Goal: Navigation & Orientation: Locate item on page

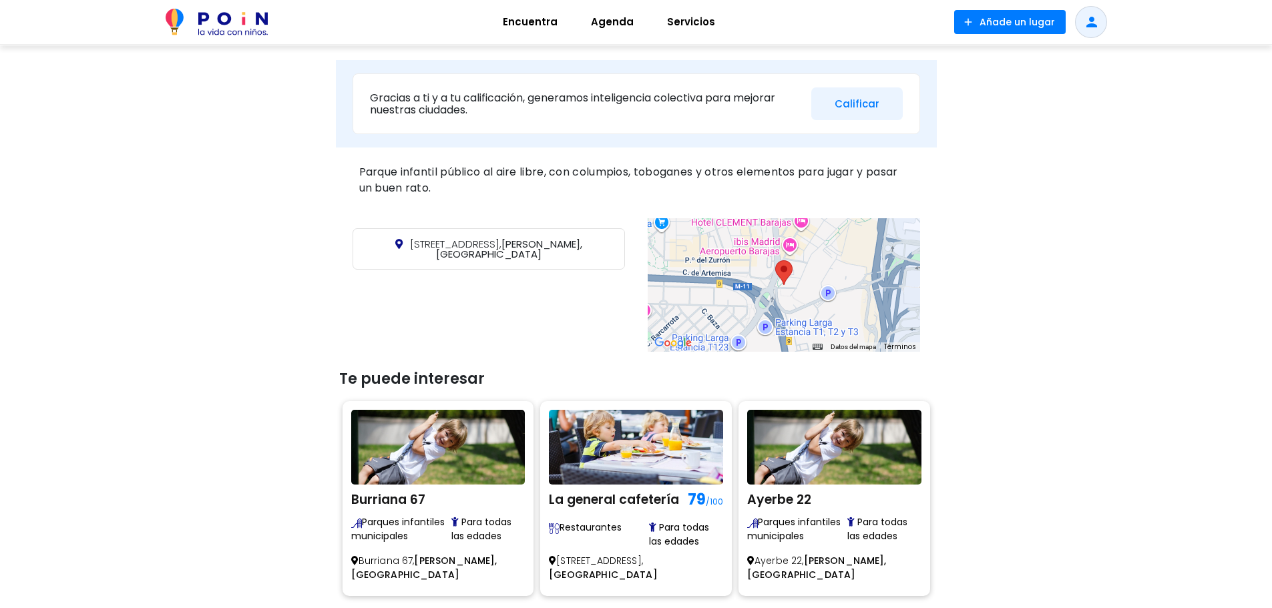
scroll to position [401, 0]
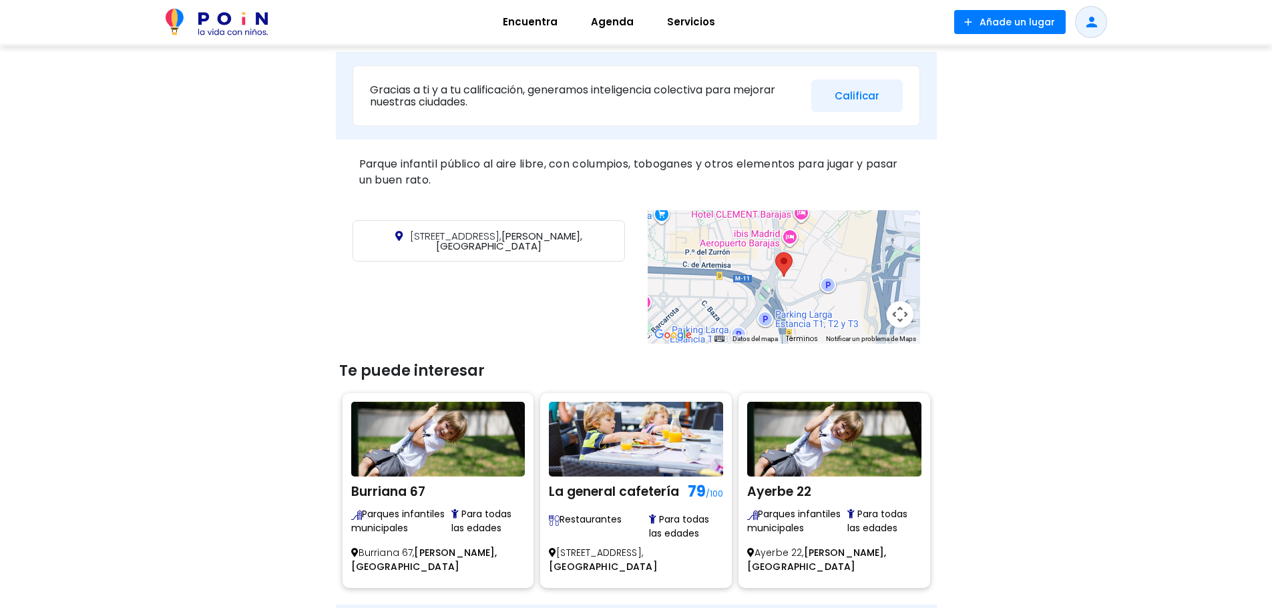
click at [789, 275] on img at bounding box center [783, 264] width 17 height 25
click at [876, 248] on div at bounding box center [784, 277] width 273 height 134
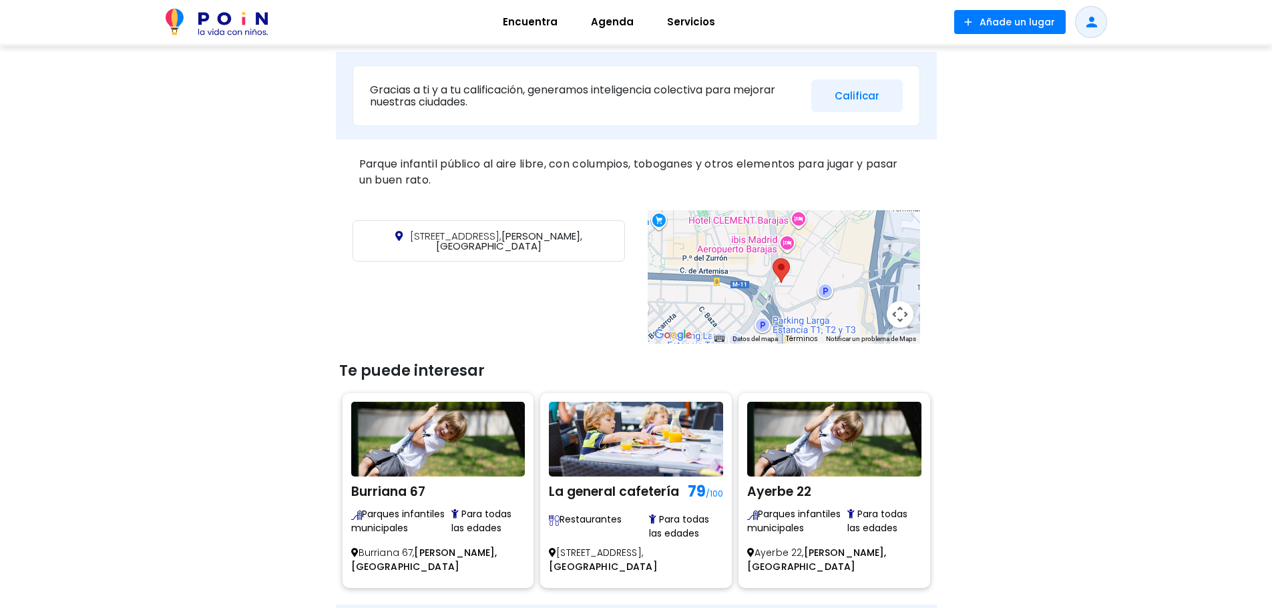
drag, startPoint x: 864, startPoint y: 258, endPoint x: 861, endPoint y: 266, distance: 8.4
click at [861, 266] on div at bounding box center [784, 277] width 273 height 134
click at [896, 320] on button "Controles de visualización del mapa" at bounding box center [900, 314] width 27 height 27
click at [862, 247] on button "Ampliar" at bounding box center [867, 247] width 27 height 27
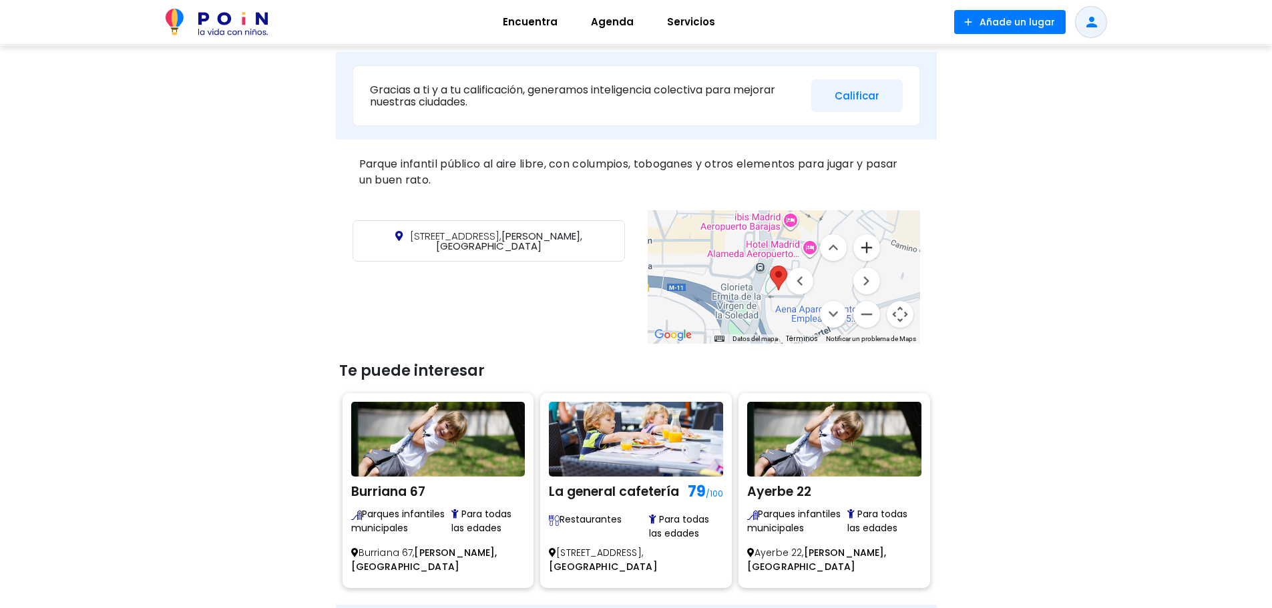
click at [862, 246] on button "Ampliar" at bounding box center [867, 247] width 27 height 27
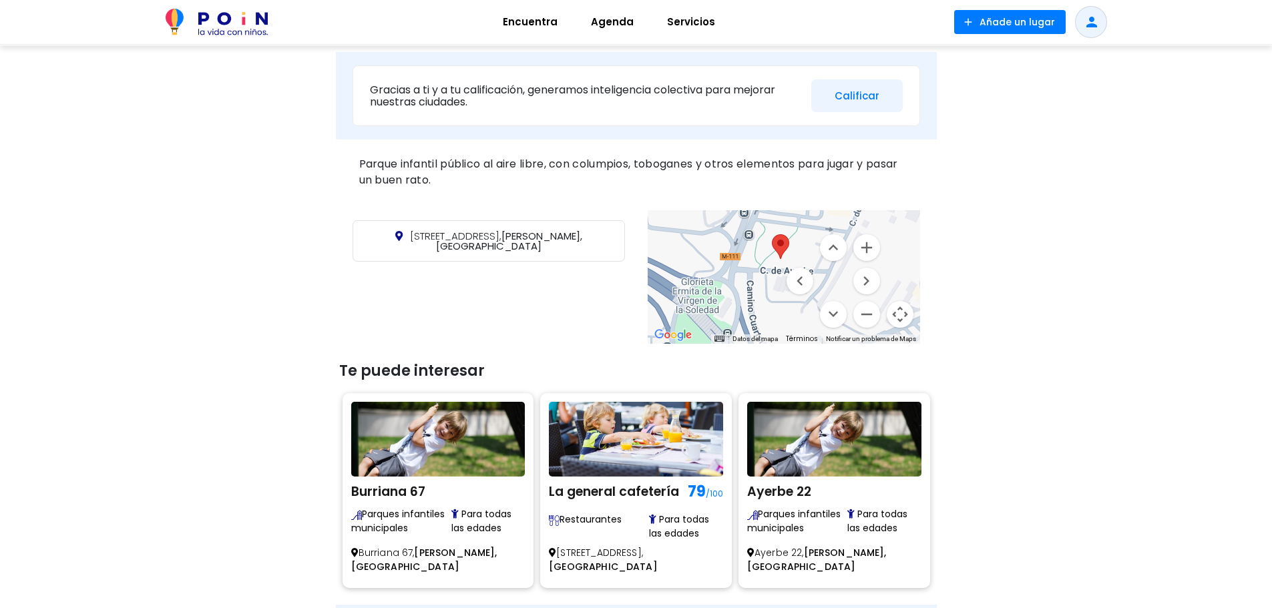
drag, startPoint x: 727, startPoint y: 271, endPoint x: 734, endPoint y: 222, distance: 49.2
click at [734, 222] on div at bounding box center [784, 277] width 273 height 134
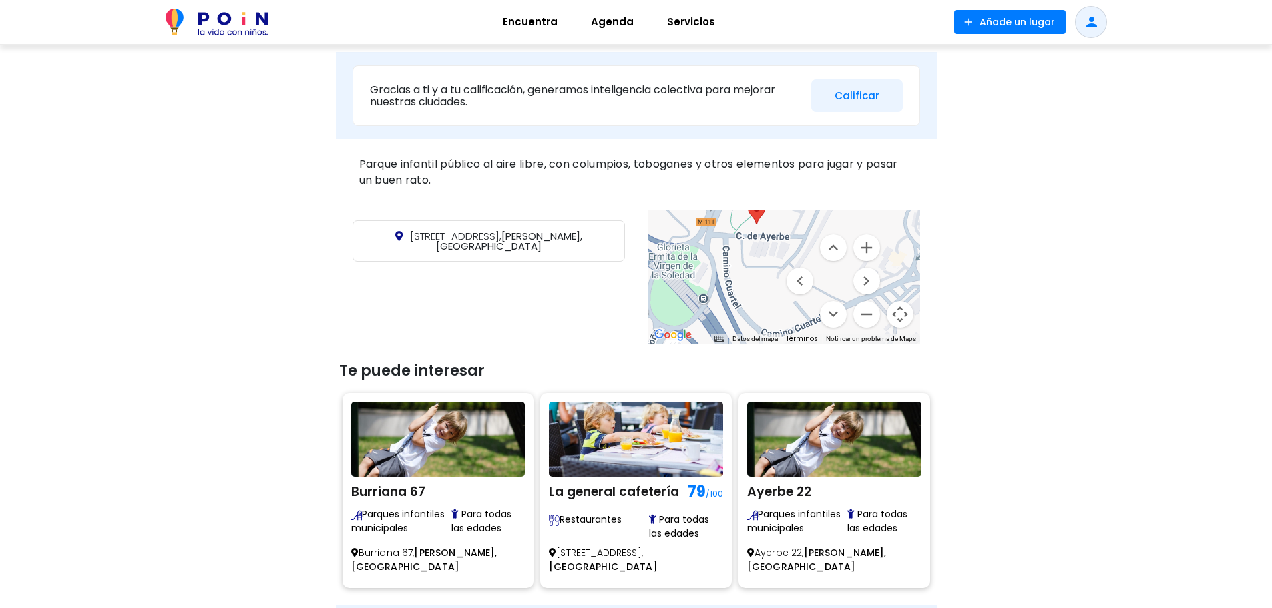
drag, startPoint x: 729, startPoint y: 283, endPoint x: 708, endPoint y: 244, distance: 44.2
click at [706, 246] on div at bounding box center [784, 277] width 273 height 134
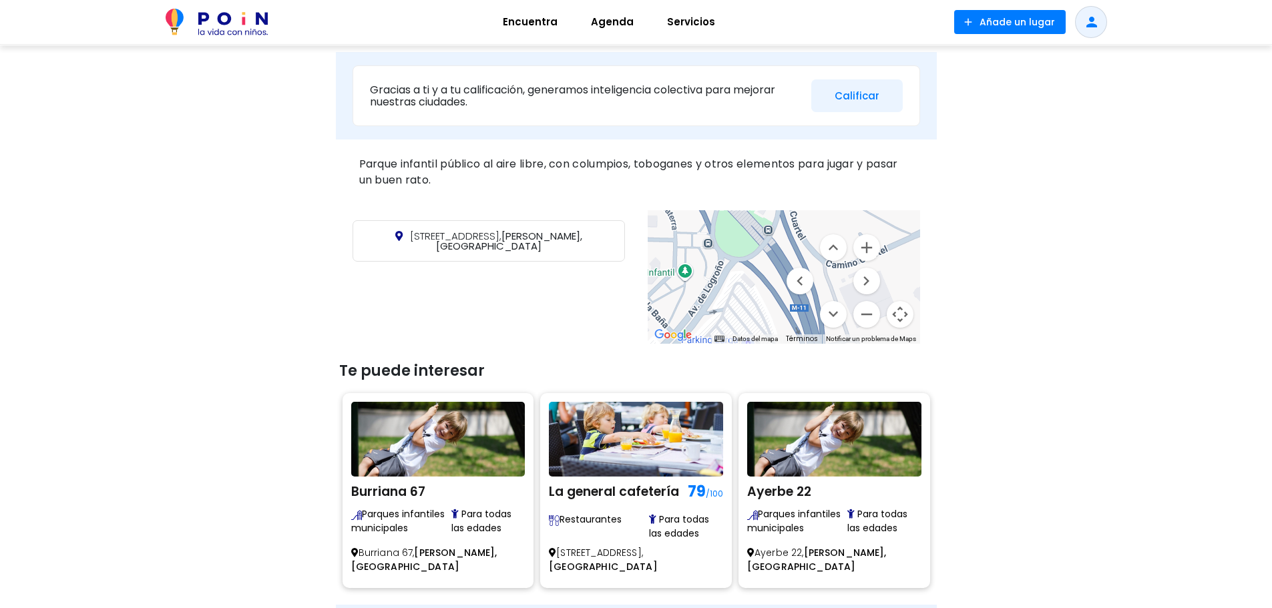
drag, startPoint x: 716, startPoint y: 294, endPoint x: 767, endPoint y: 250, distance: 67.7
click at [771, 248] on div at bounding box center [784, 277] width 273 height 134
